Goal: Find specific page/section: Find specific page/section

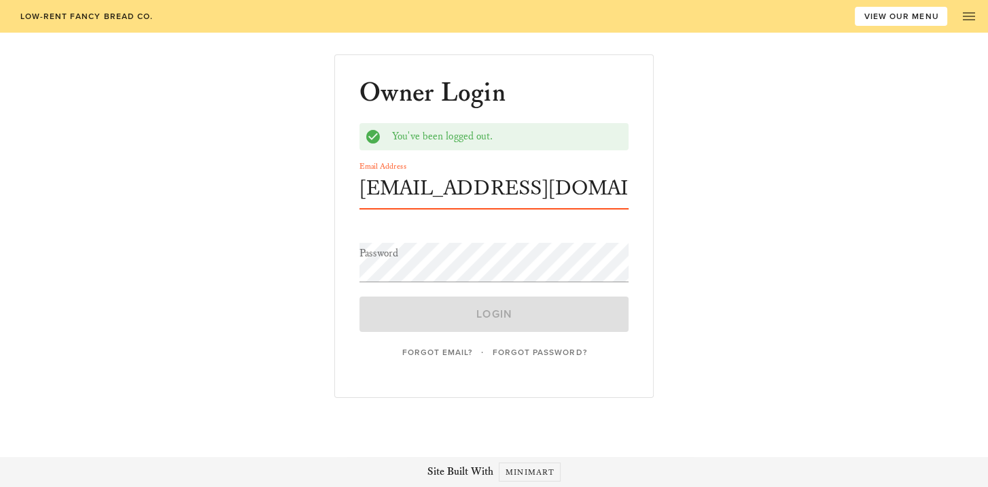
type input "[EMAIL_ADDRESS][DOMAIN_NAME]"
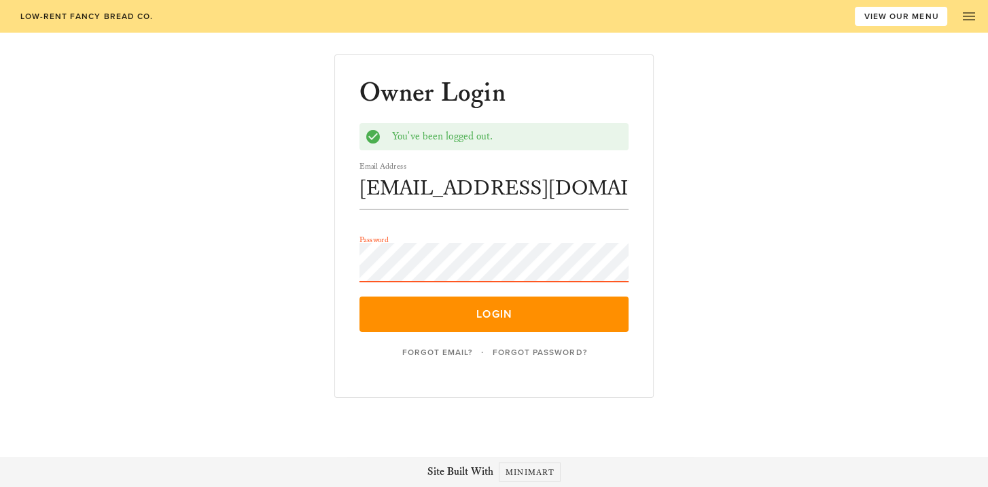
click at [359, 296] on button "Login" at bounding box center [493, 313] width 269 height 35
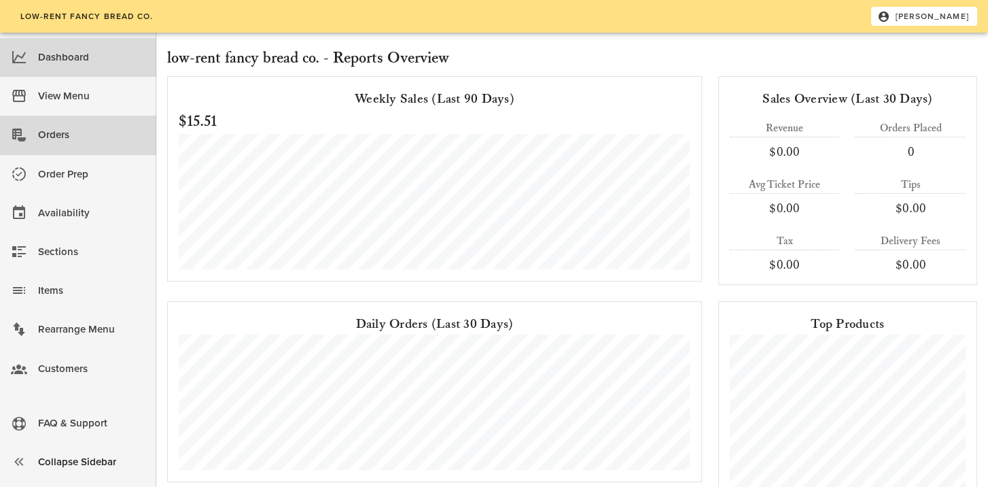
click at [56, 140] on div "Orders" at bounding box center [91, 135] width 107 height 22
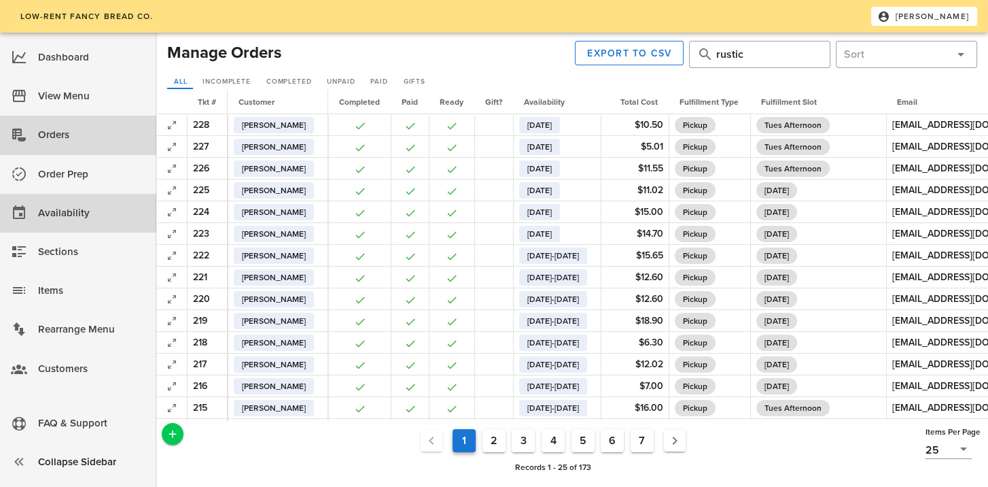
click at [57, 208] on div "Availability" at bounding box center [91, 213] width 107 height 22
